Goal: Complete application form

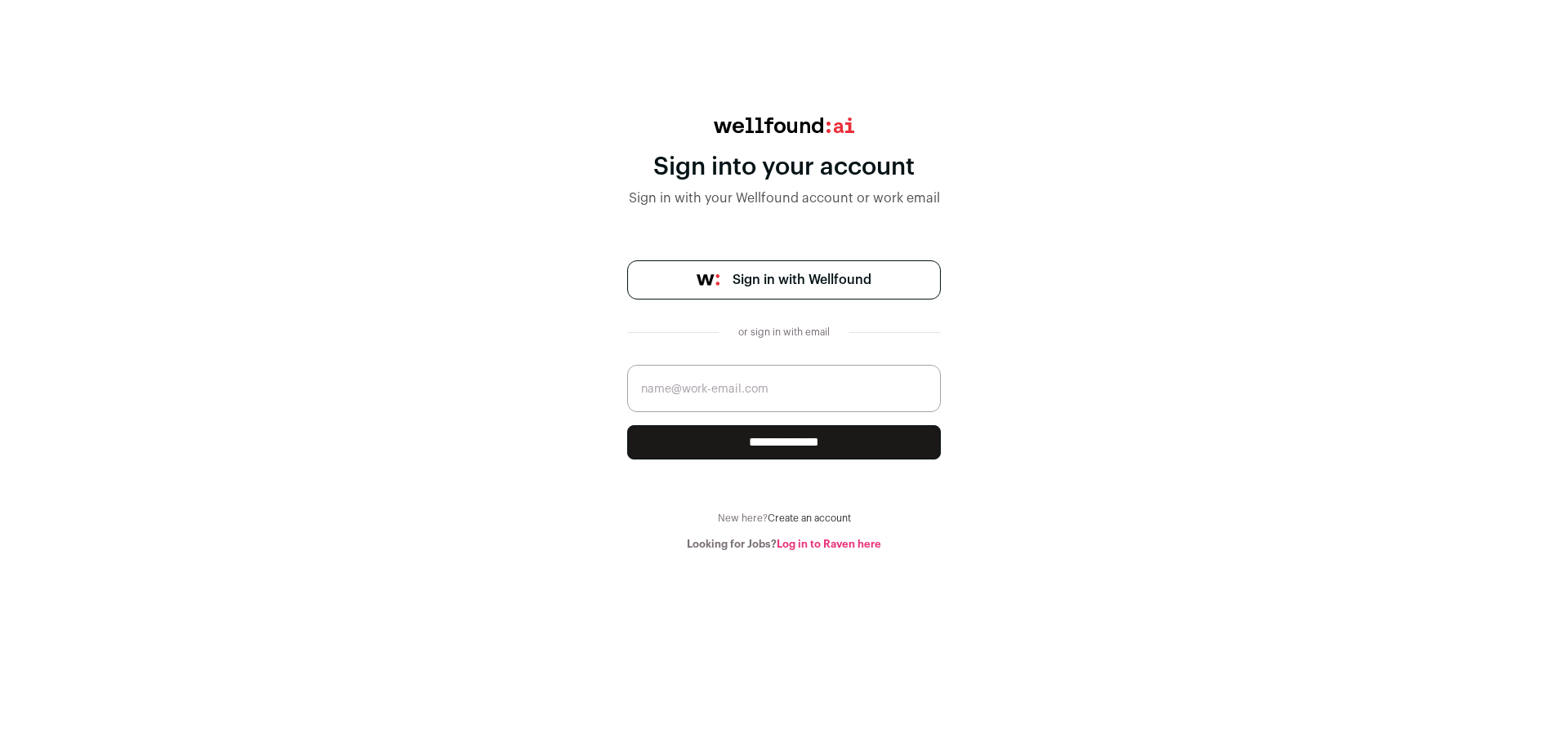
click at [864, 274] on span "Sign in with Wellfound" at bounding box center [802, 280] width 139 height 19
click at [757, 277] on span "Sign in with Wellfound" at bounding box center [802, 280] width 139 height 19
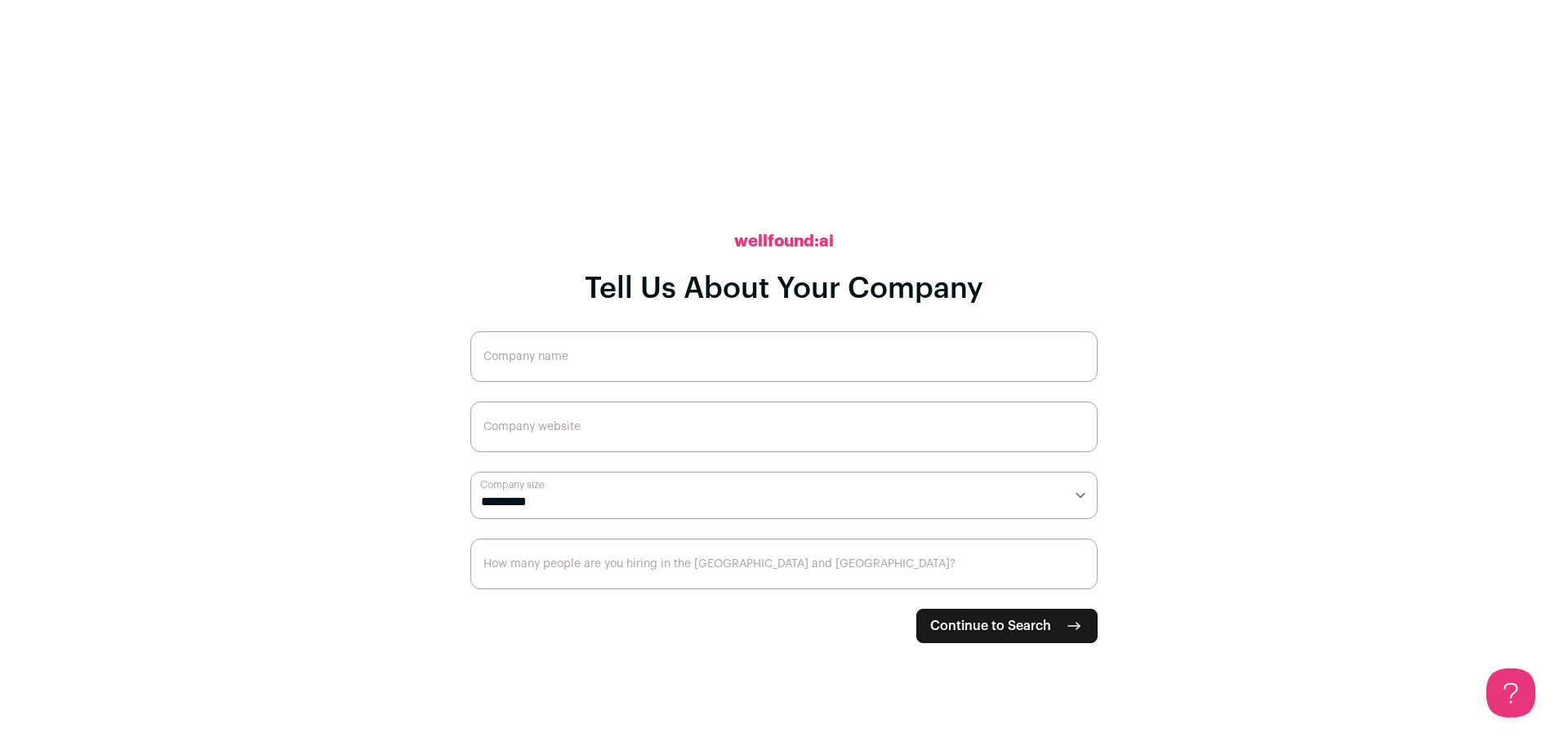
click at [610, 345] on input "Company name" at bounding box center [784, 356] width 628 height 50
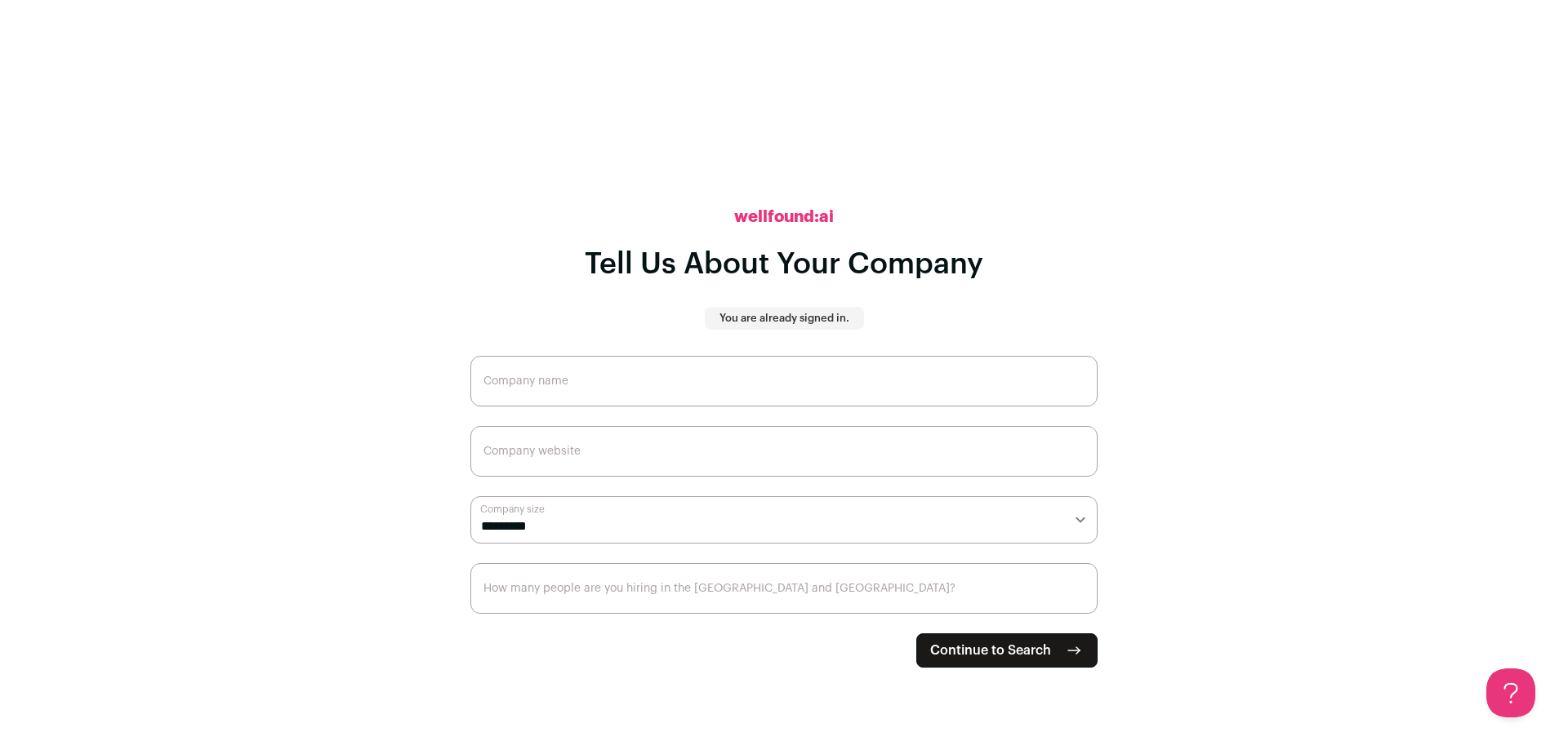
click at [726, 381] on input "Company name" at bounding box center [784, 381] width 628 height 50
click at [970, 657] on span "Continue to Search" at bounding box center [990, 650] width 121 height 19
click at [586, 378] on input "Company name" at bounding box center [784, 381] width 628 height 50
click at [792, 220] on h2 "wellfound:ai" at bounding box center [784, 217] width 100 height 23
